Goal: Contribute content

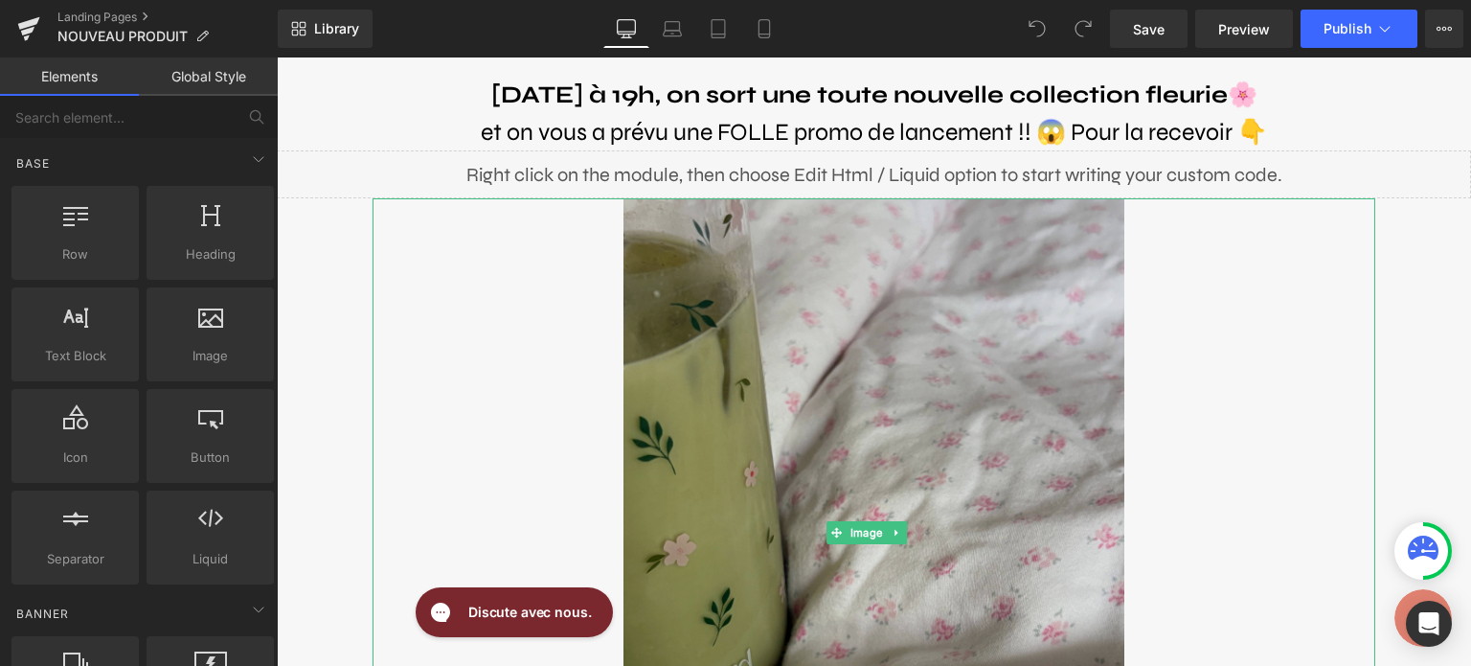
click at [904, 273] on img at bounding box center [875, 532] width 502 height 669
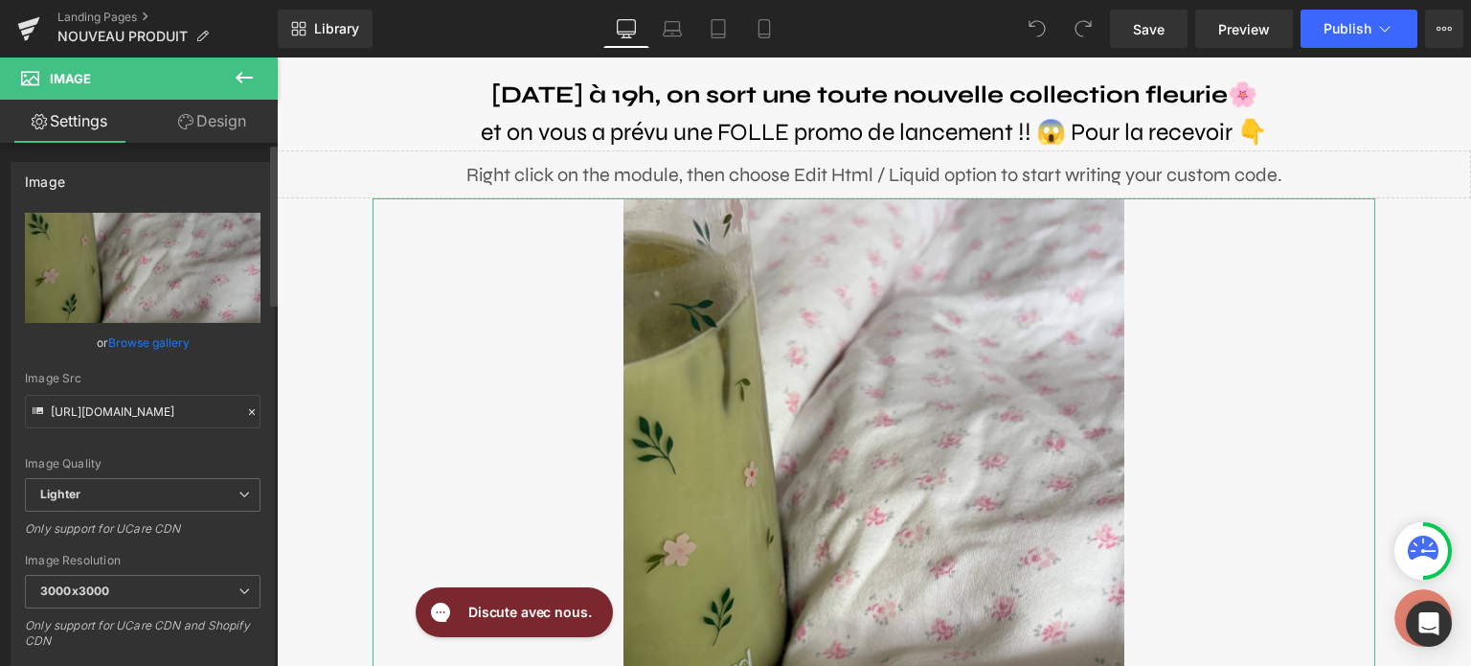
click at [143, 346] on link "Browse gallery" at bounding box center [148, 343] width 81 height 34
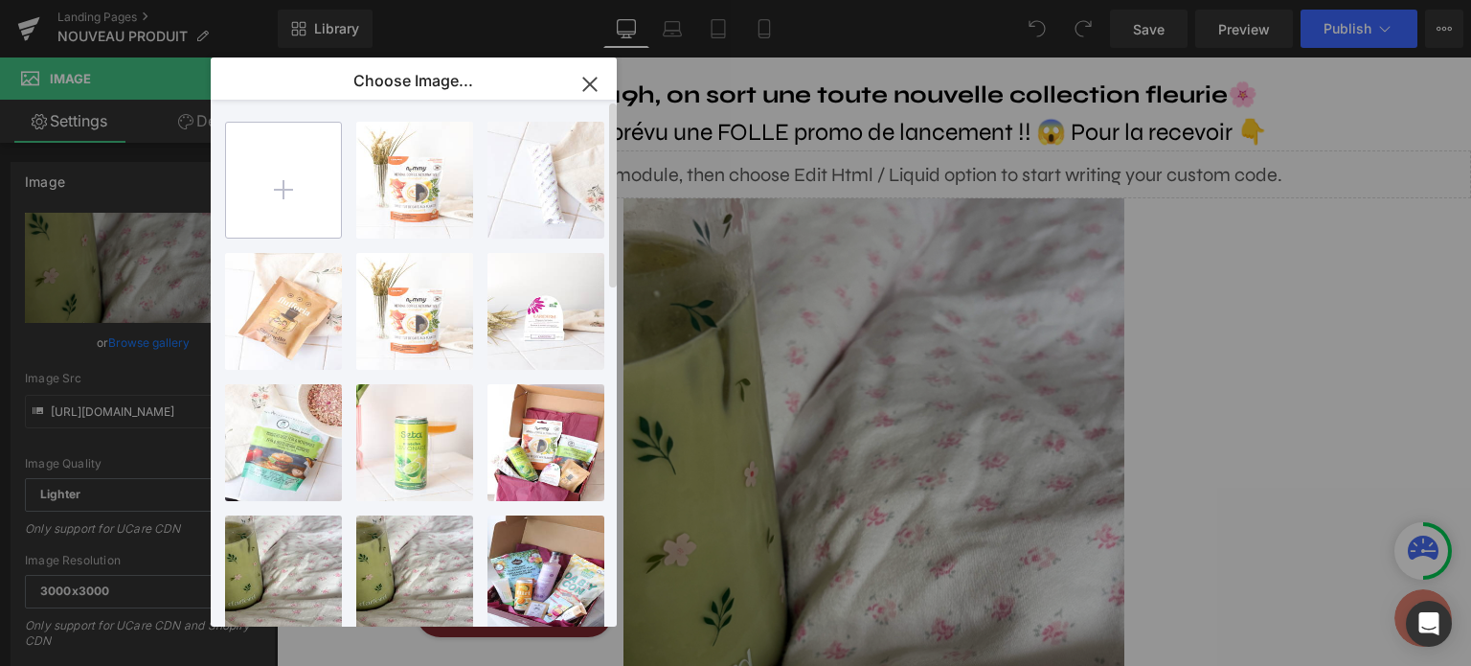
click at [271, 196] on input "file" at bounding box center [283, 180] width 115 height 115
type input "C:\fakepath\Capture d’écran [DATE] 140222.png"
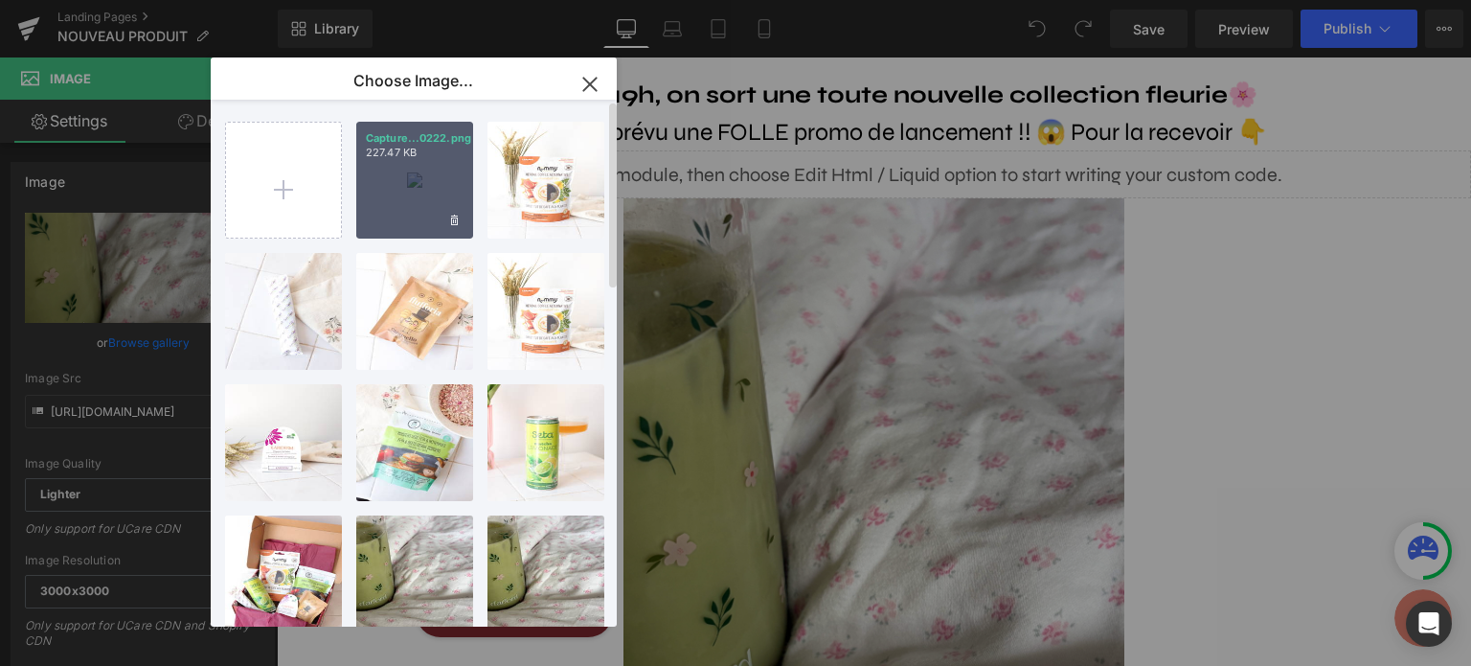
click at [407, 214] on div "Capture...0222.png 227.47 KB" at bounding box center [414, 180] width 117 height 117
type input "[URL][DOMAIN_NAME]"
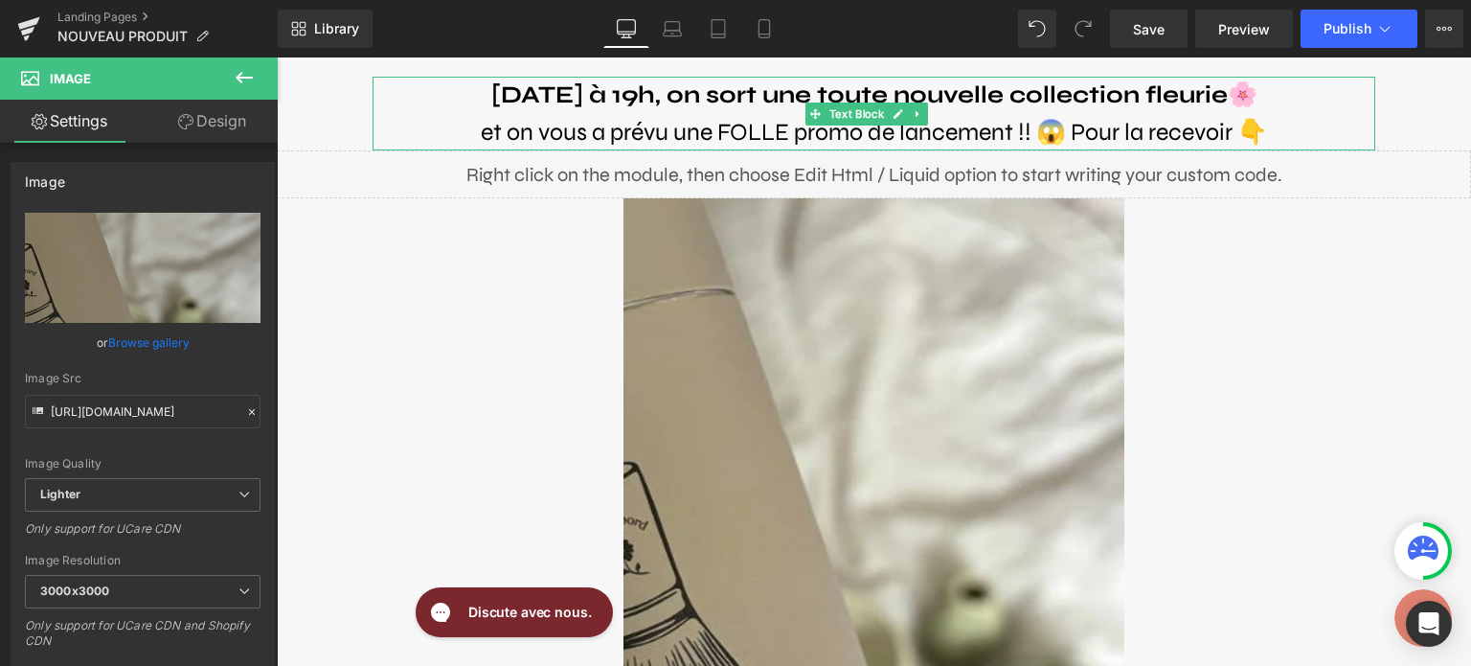
click at [836, 94] on b "[DATE] à 19h, on sort une toute nouvelle collection fleurie" at bounding box center [859, 94] width 737 height 29
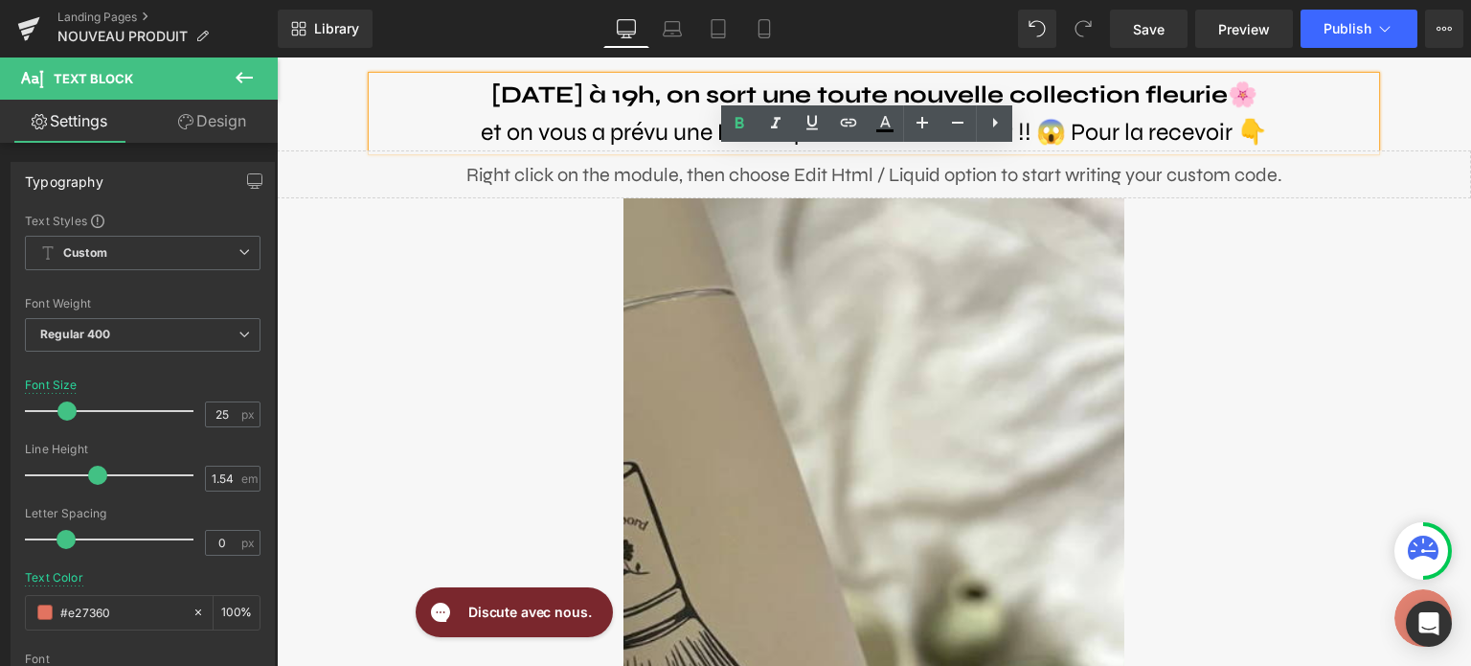
click at [541, 94] on b "[DATE] à 19h, on sort une toute nouvelle collection fleurie" at bounding box center [859, 94] width 737 height 29
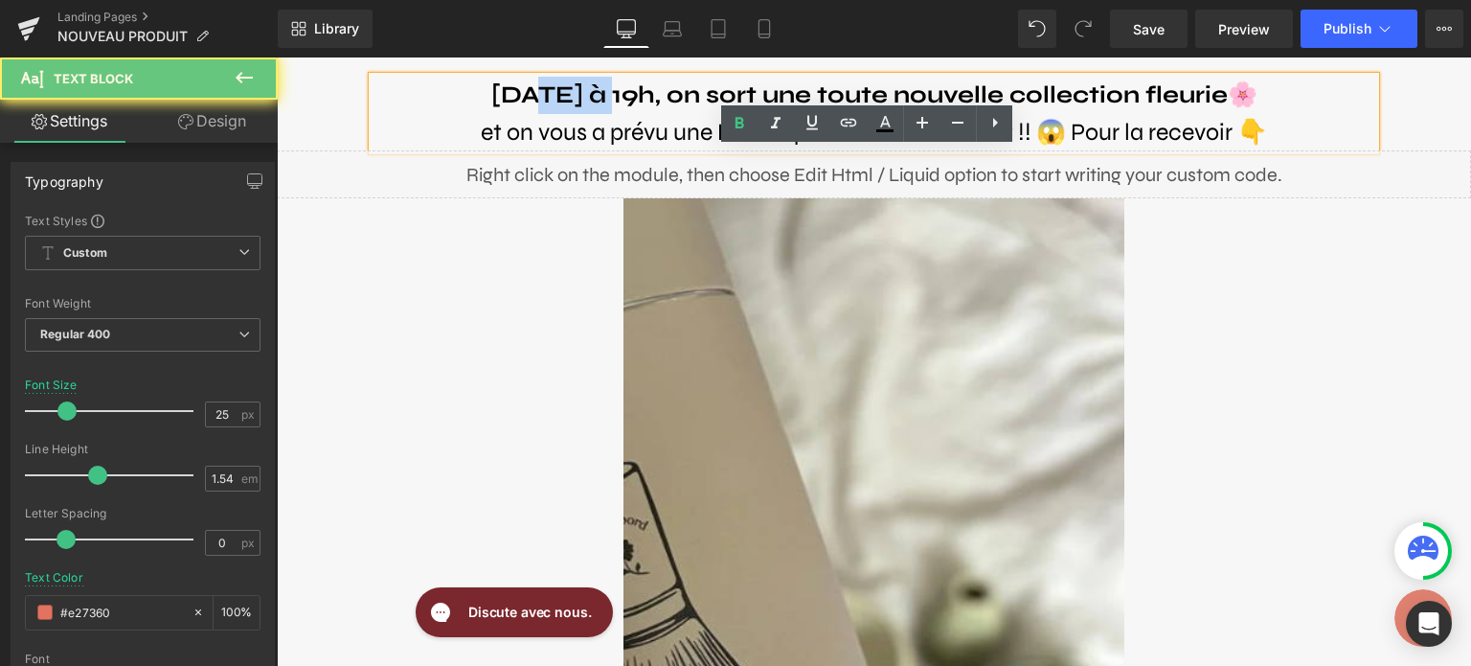
click at [541, 94] on b "[DATE] à 19h, on sort une toute nouvelle collection fleurie" at bounding box center [859, 94] width 737 height 29
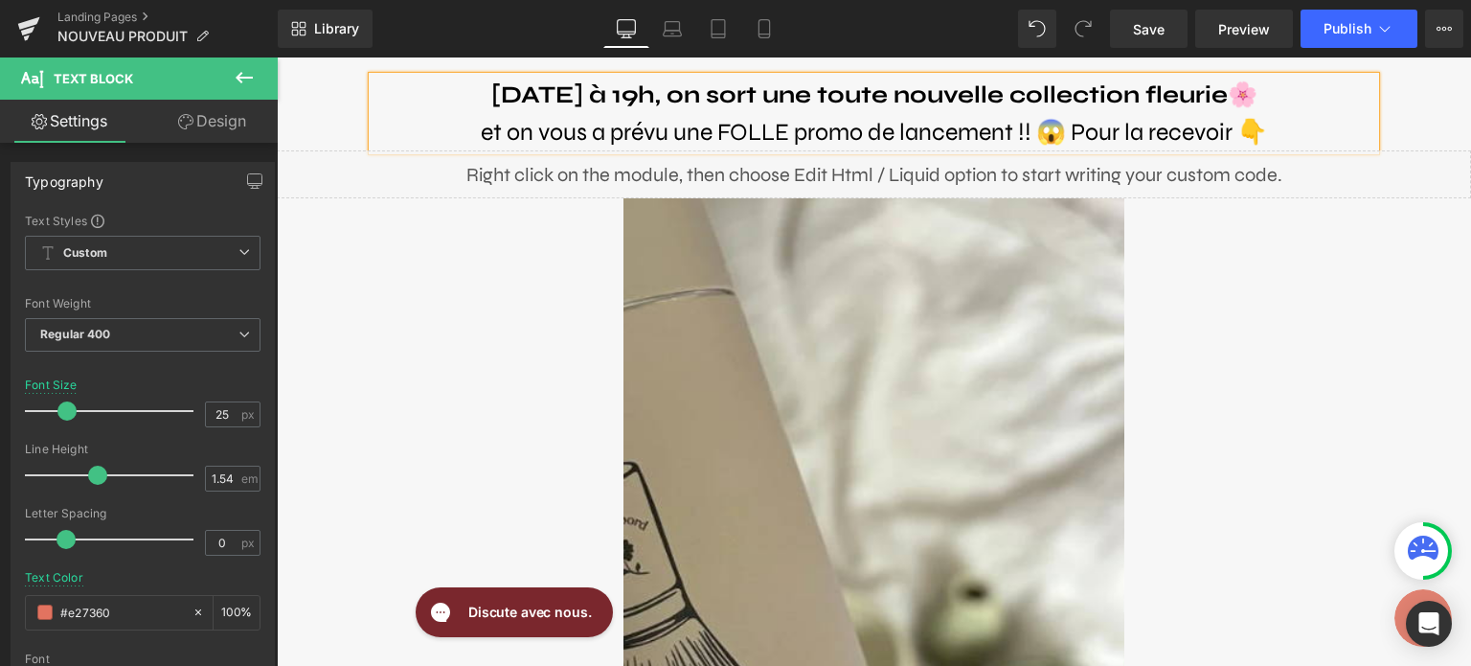
click at [657, 97] on b "[DATE] à 19h, on sort une toute nouvelle collection fleurie" at bounding box center [859, 94] width 737 height 29
drag, startPoint x: 785, startPoint y: 99, endPoint x: 1248, endPoint y: 103, distance: 462.7
click at [1248, 103] on p "[DATE] à 10h, on sort une toute nouvelle collection fleurie 🌸" at bounding box center [874, 95] width 1003 height 37
click at [1157, 30] on span "Save" at bounding box center [1149, 29] width 32 height 20
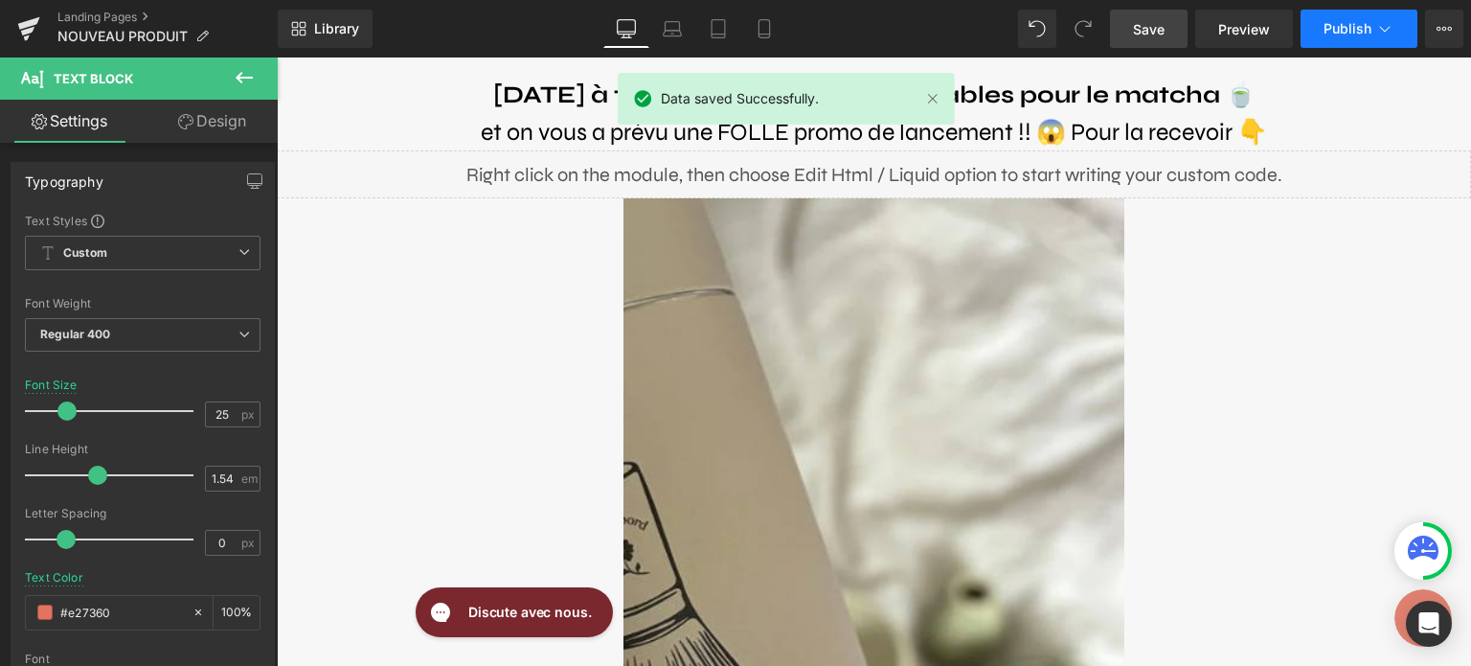
click at [1339, 39] on button "Publish" at bounding box center [1359, 29] width 117 height 38
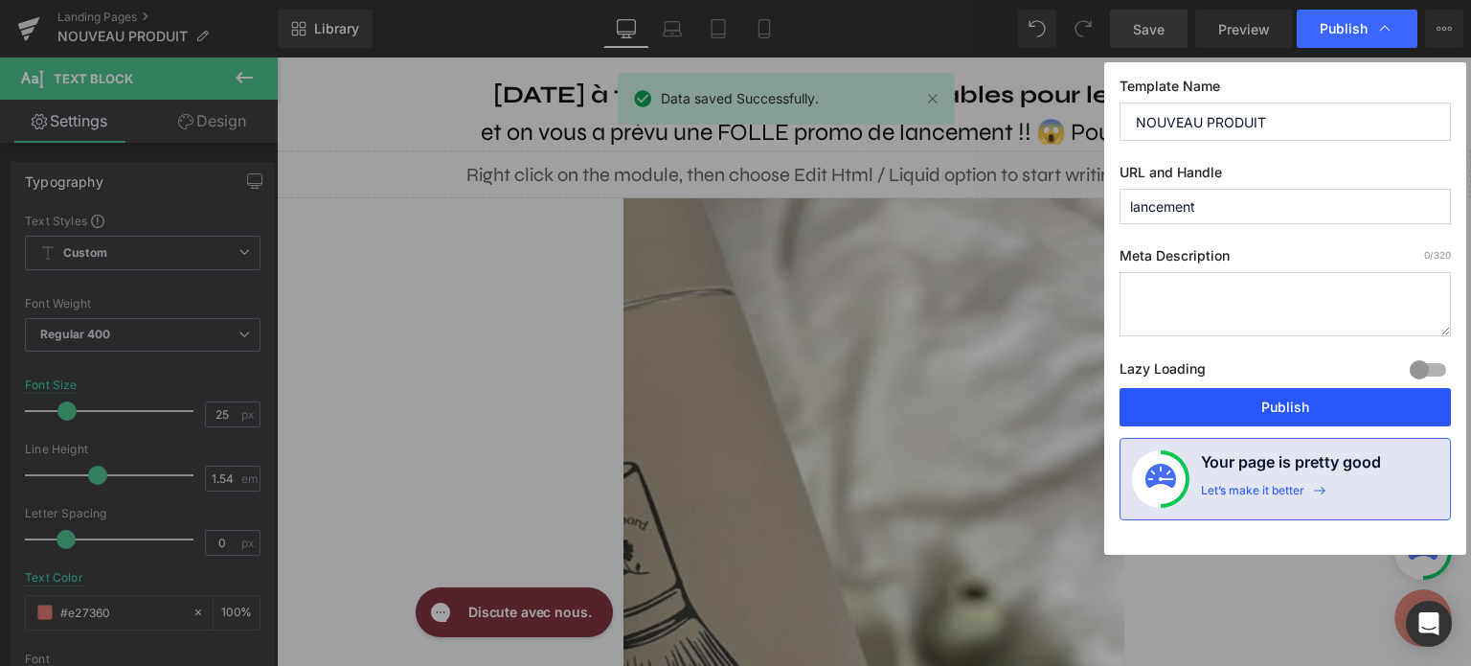
click at [1211, 397] on button "Publish" at bounding box center [1285, 407] width 331 height 38
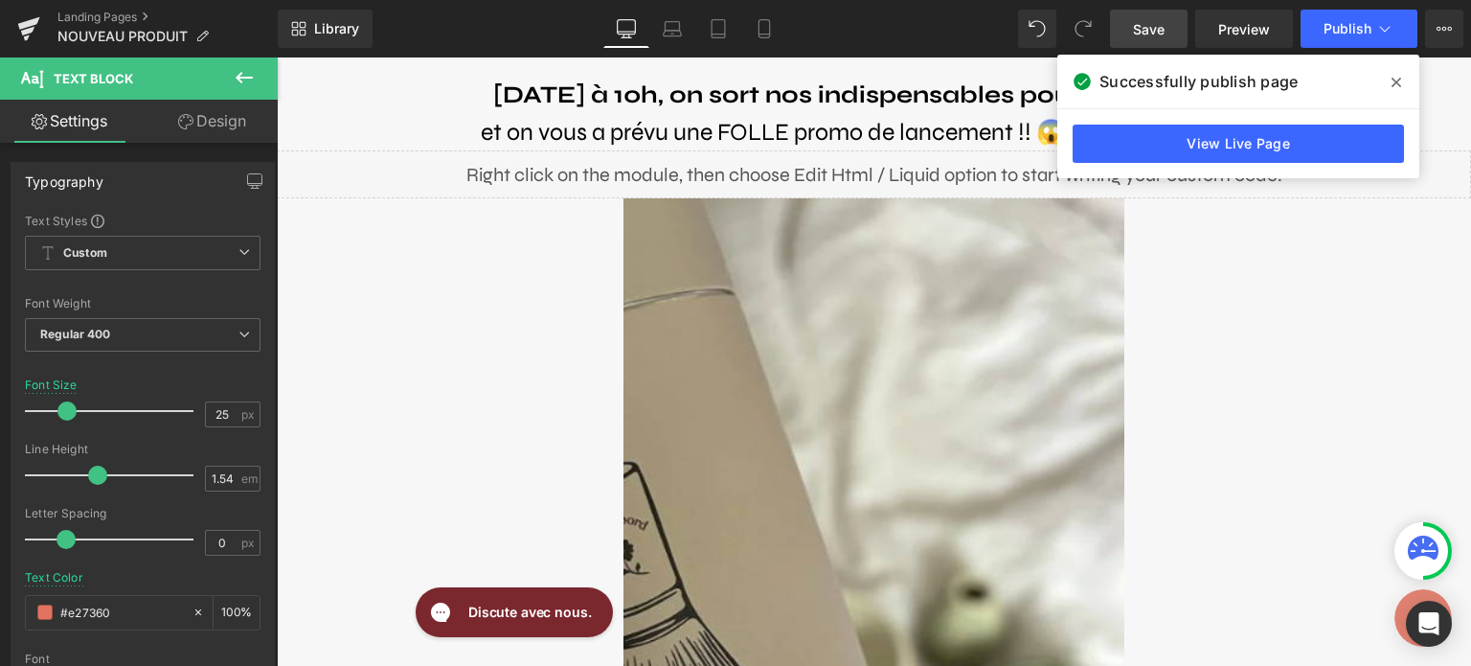
click at [1398, 75] on icon at bounding box center [1397, 82] width 10 height 15
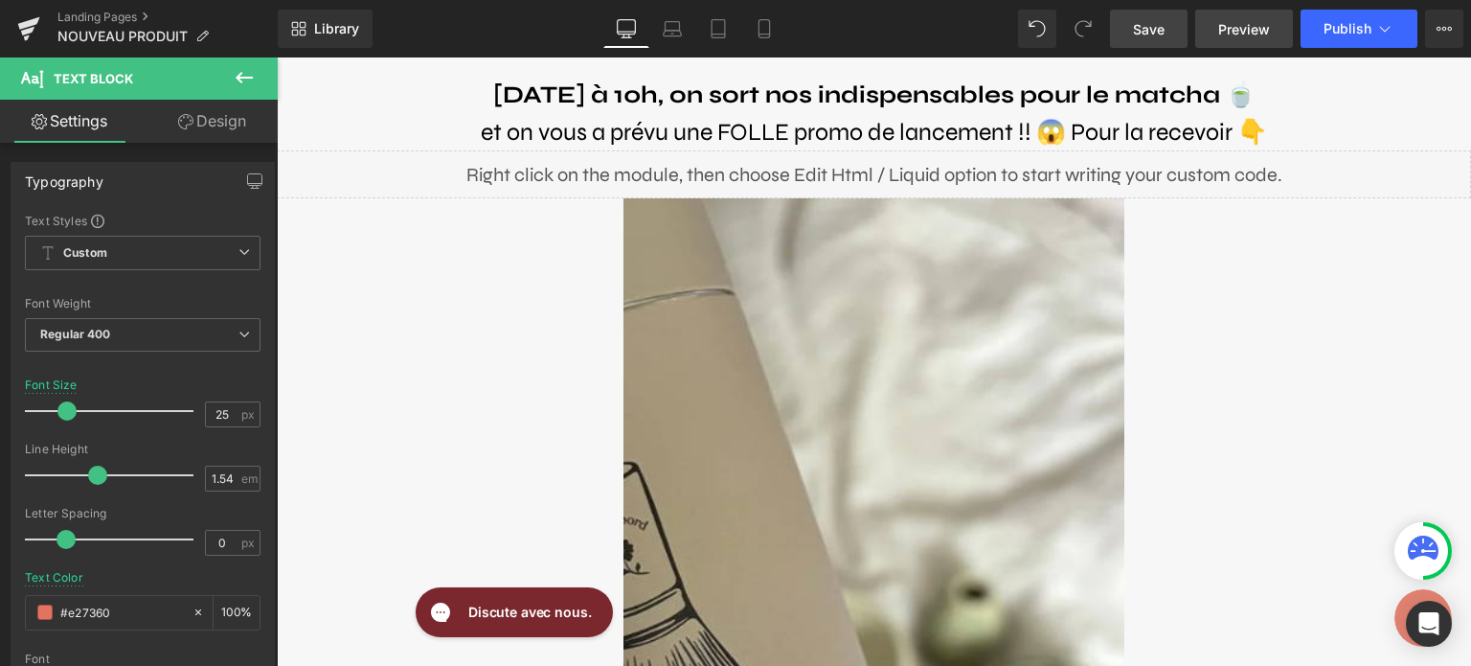
click at [1243, 27] on span "Preview" at bounding box center [1244, 29] width 52 height 20
